Goal: Information Seeking & Learning: Learn about a topic

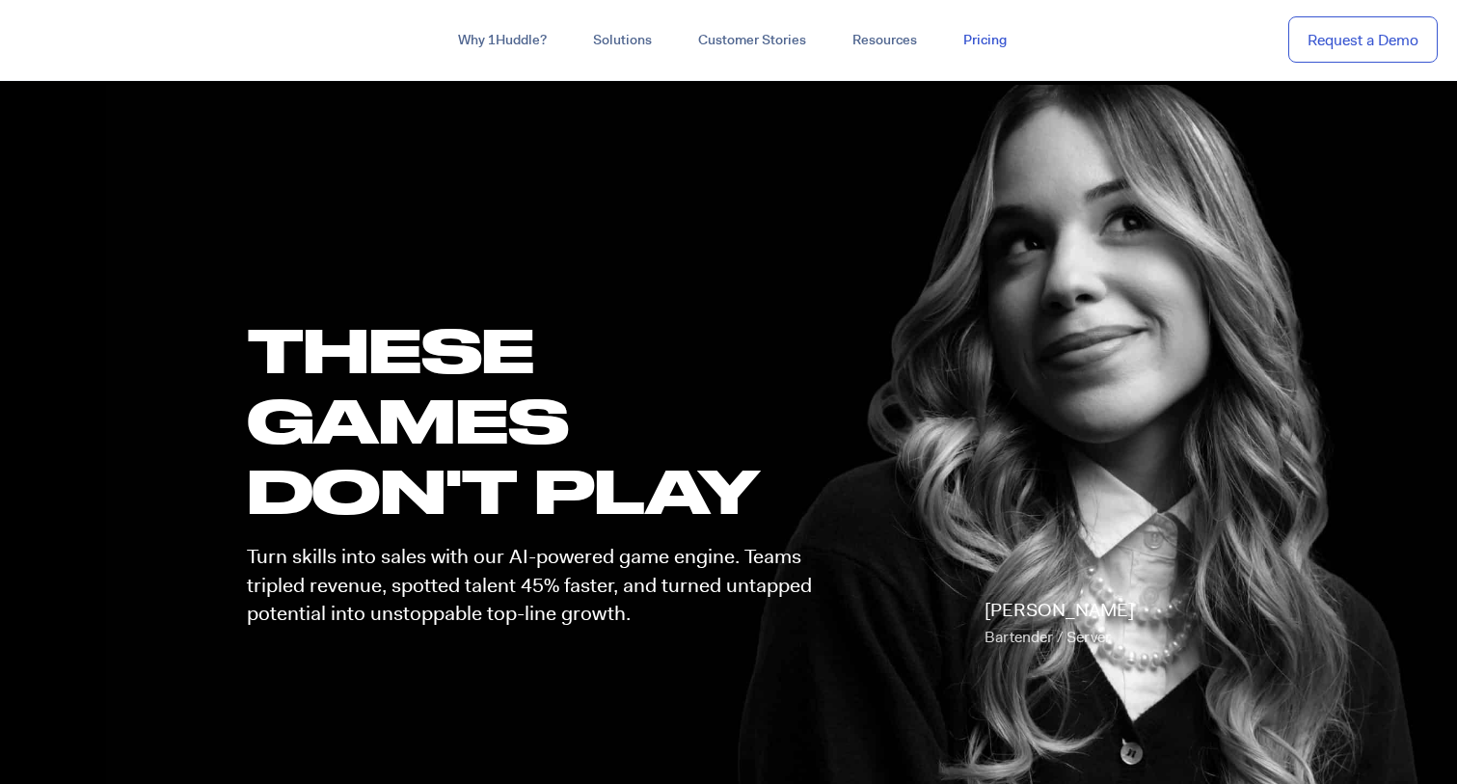
click at [1002, 34] on link "Pricing" at bounding box center [985, 40] width 90 height 35
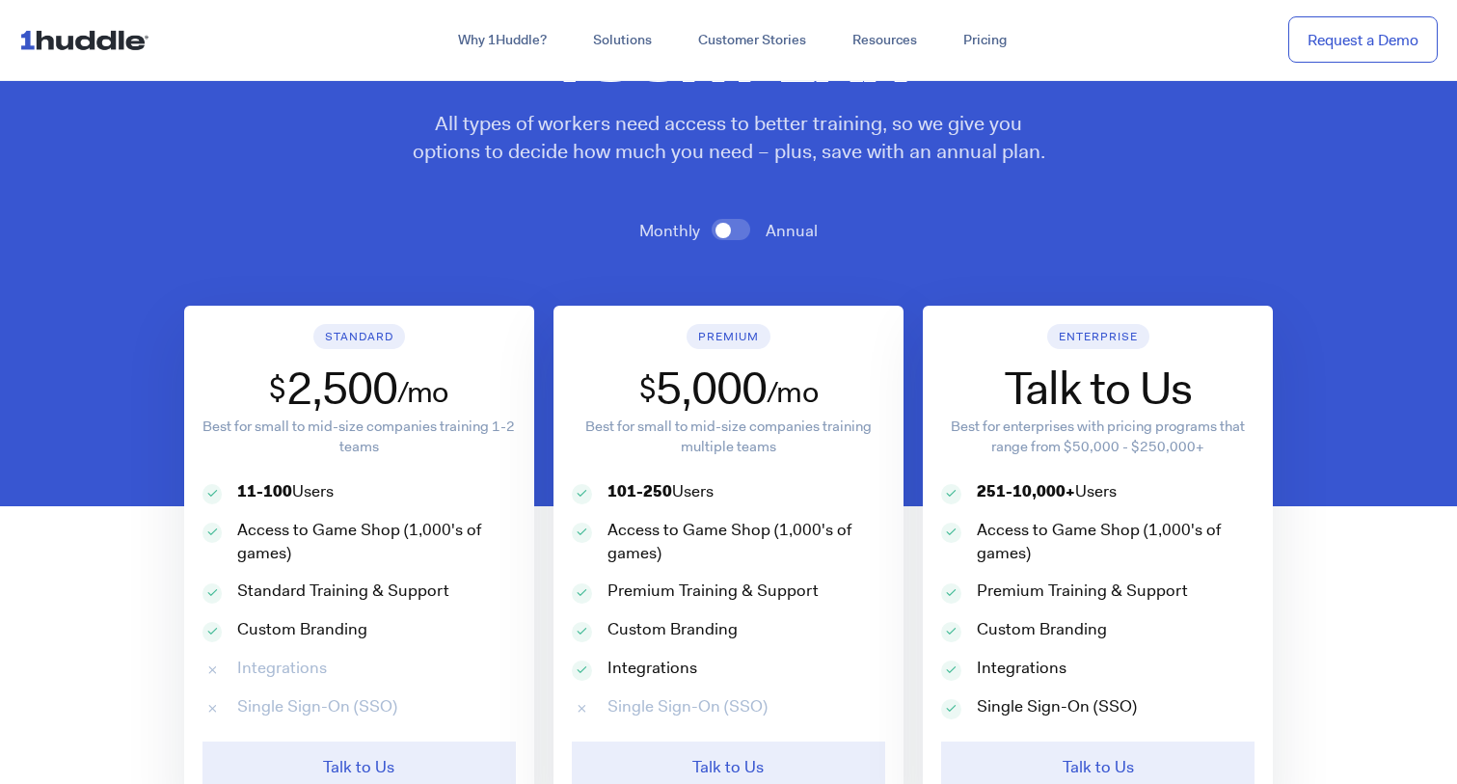
scroll to position [801, 0]
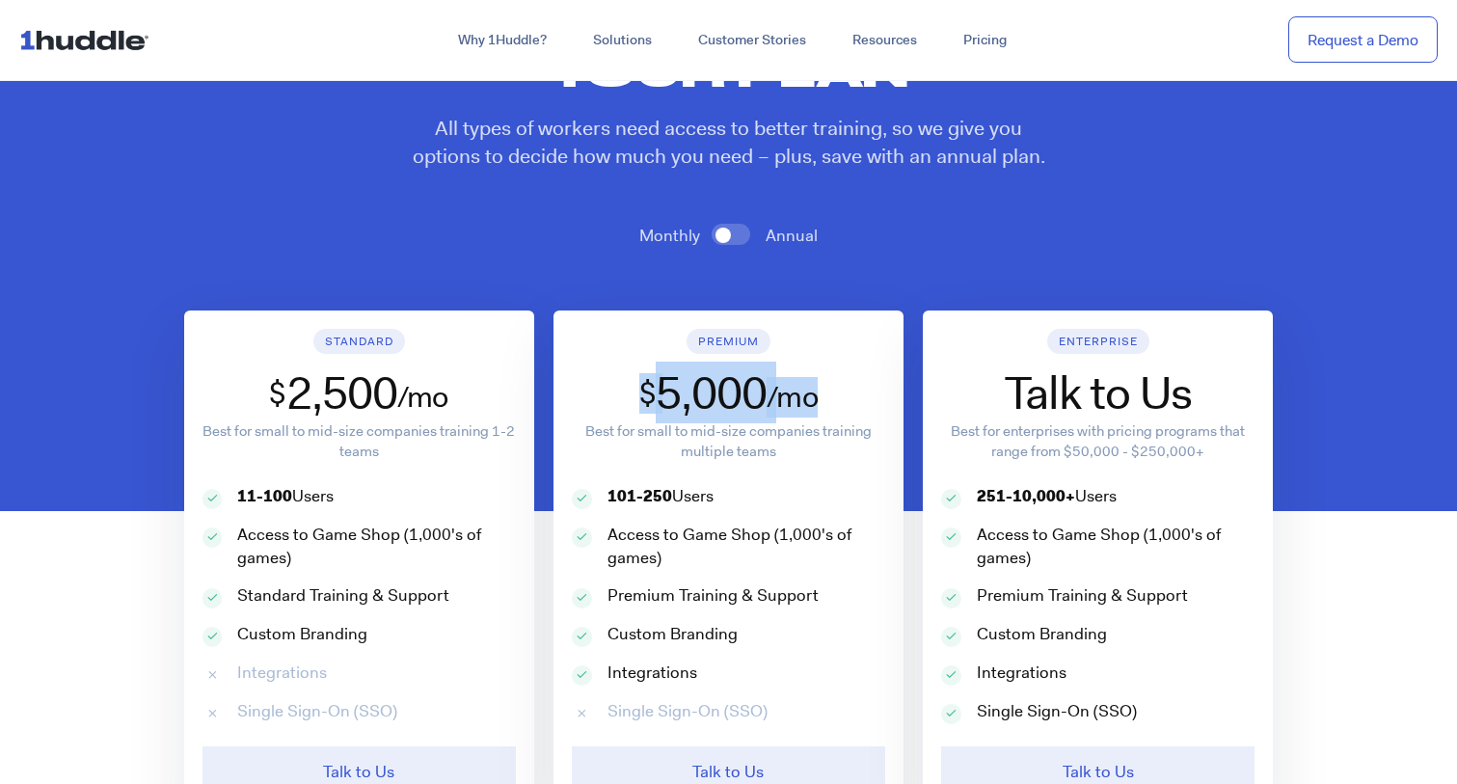
drag, startPoint x: 643, startPoint y: 397, endPoint x: 865, endPoint y: 395, distance: 221.8
click at [865, 395] on div "$ 5,000 /mo" at bounding box center [728, 394] width 313 height 56
click at [732, 237] on span at bounding box center [731, 234] width 39 height 21
click at [0, 0] on input "checkbox" at bounding box center [0, 0] width 0 height 0
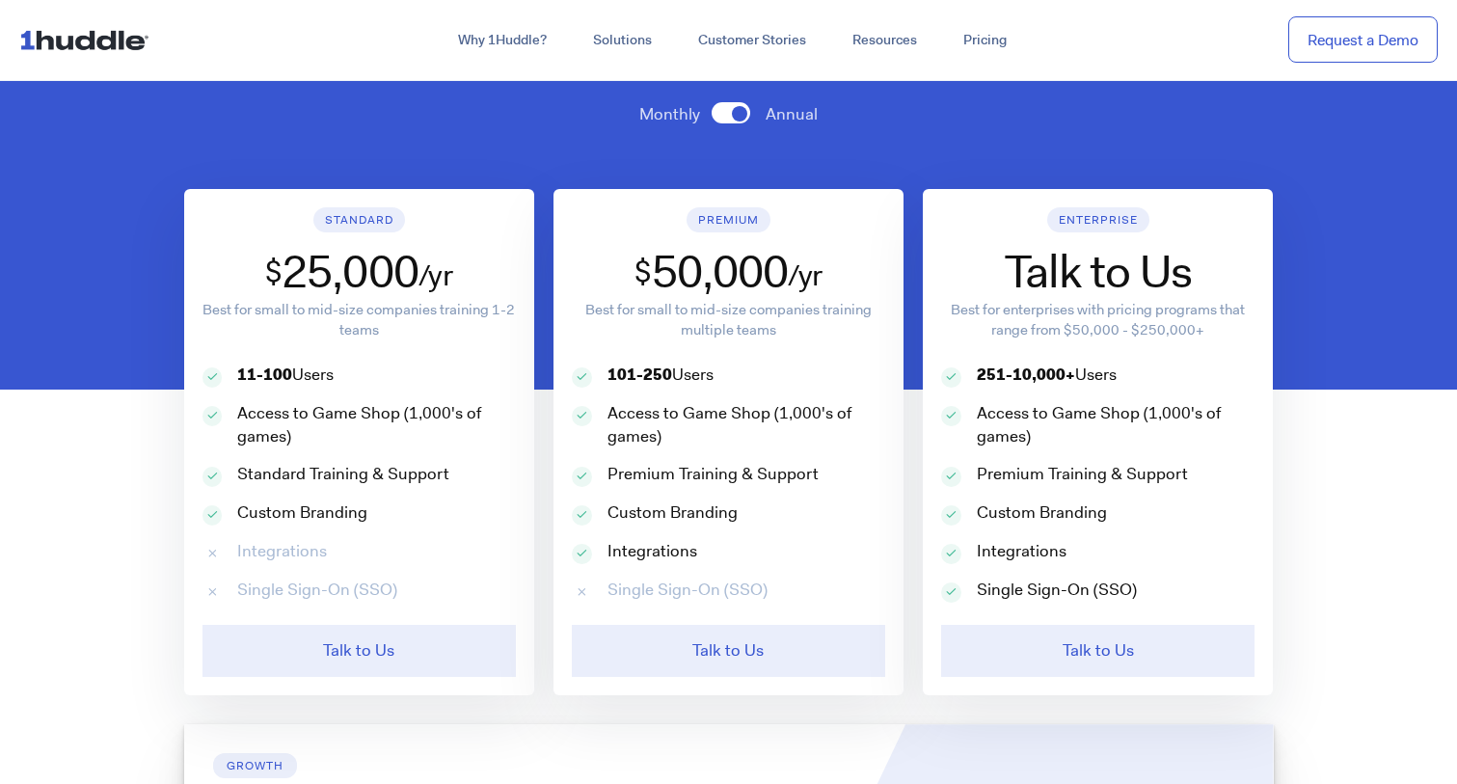
scroll to position [922, 0]
